Goal: Information Seeking & Learning: Learn about a topic

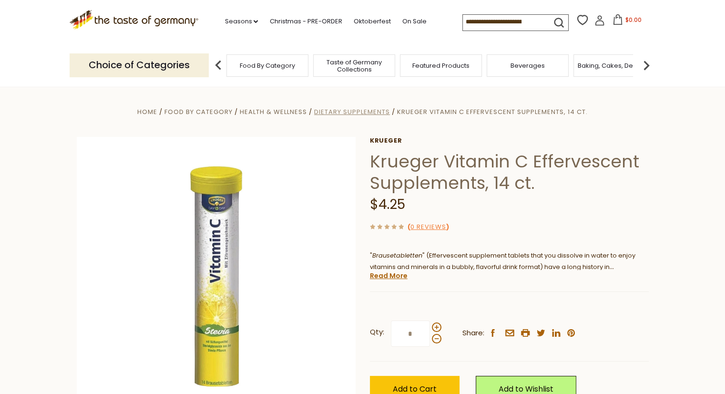
click at [374, 113] on span "Dietary Supplements" at bounding box center [352, 111] width 76 height 9
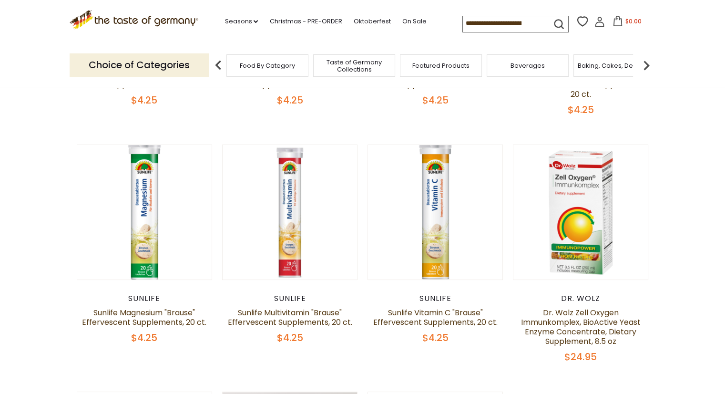
scroll to position [273, 0]
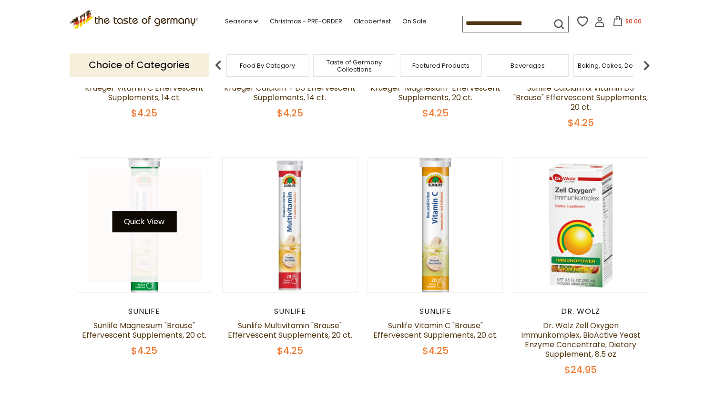
click at [147, 220] on button "Quick View" at bounding box center [144, 221] width 64 height 21
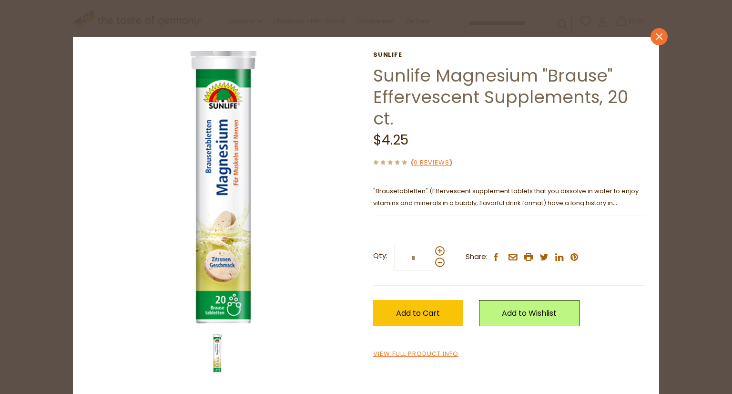
click at [652, 41] on link "close" at bounding box center [659, 36] width 17 height 17
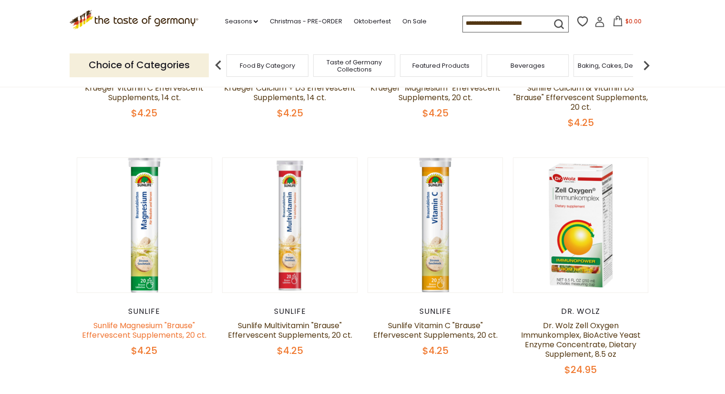
click at [141, 330] on link "Sunlife Magnesium "Brause" Effervescent Supplements, 20 ct." at bounding box center [144, 330] width 124 height 20
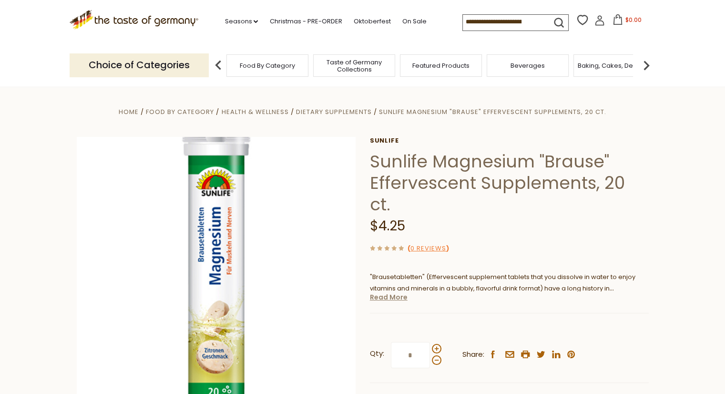
click at [383, 292] on link "Read More" at bounding box center [389, 297] width 38 height 10
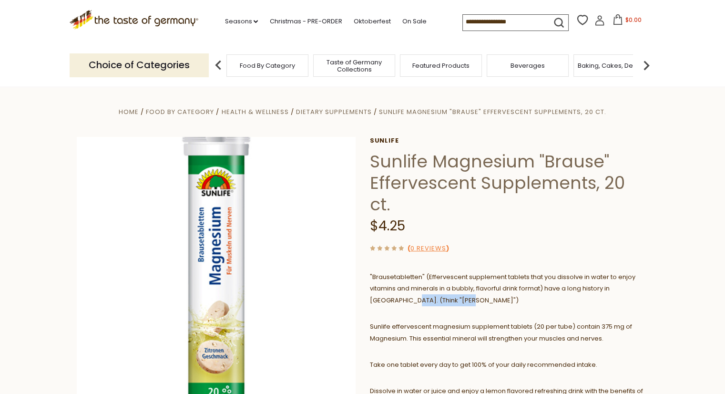
drag, startPoint x: 383, startPoint y: 276, endPoint x: 473, endPoint y: 286, distance: 90.6
click at [473, 286] on div ""Brausetabletten" (Effervescent supplement tablets that you dissolve in water t…" at bounding box center [509, 382] width 279 height 236
click at [701, 262] on section "Home Food By Category Health & Wellness Dietary Supplements Sunlife Magnesium "…" at bounding box center [362, 389] width 725 height 604
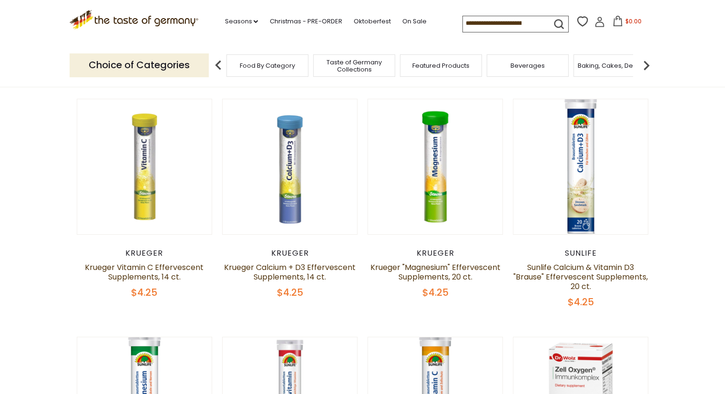
scroll to position [95, 0]
